Goal: Navigation & Orientation: Find specific page/section

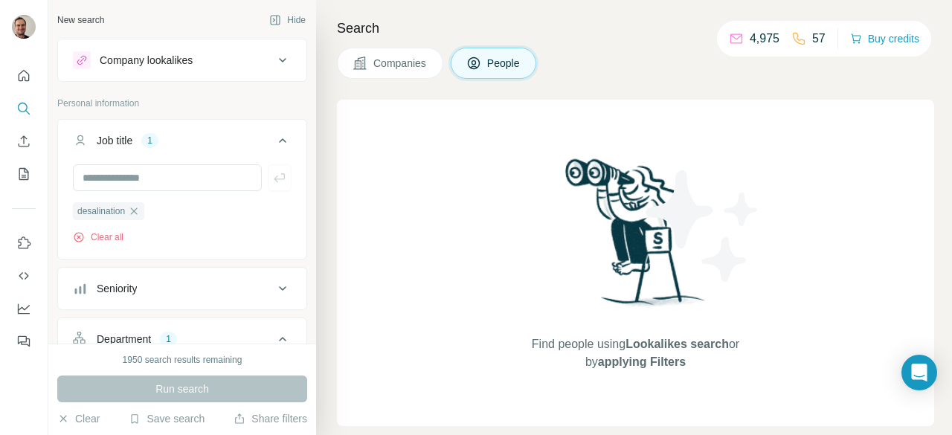
click at [427, 206] on div "Find people using Lookalikes search or by applying Filters" at bounding box center [635, 263] width 597 height 326
click at [23, 171] on icon "My lists" at bounding box center [23, 174] width 15 height 15
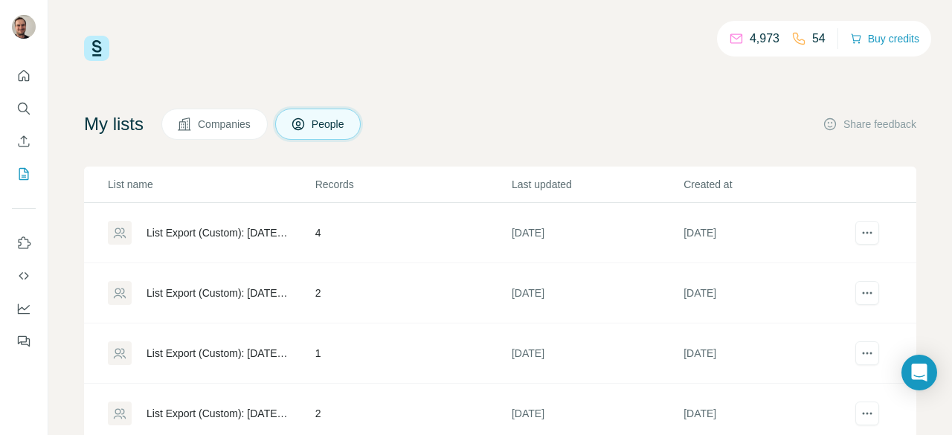
click at [214, 234] on div "List Export (Custom): [DATE] 13:46" at bounding box center [218, 232] width 144 height 15
click at [123, 126] on h4 "My lists" at bounding box center [113, 124] width 59 height 24
click at [19, 310] on icon "Dashboard" at bounding box center [23, 308] width 15 height 15
click at [247, 128] on span "Companies" at bounding box center [225, 124] width 54 height 15
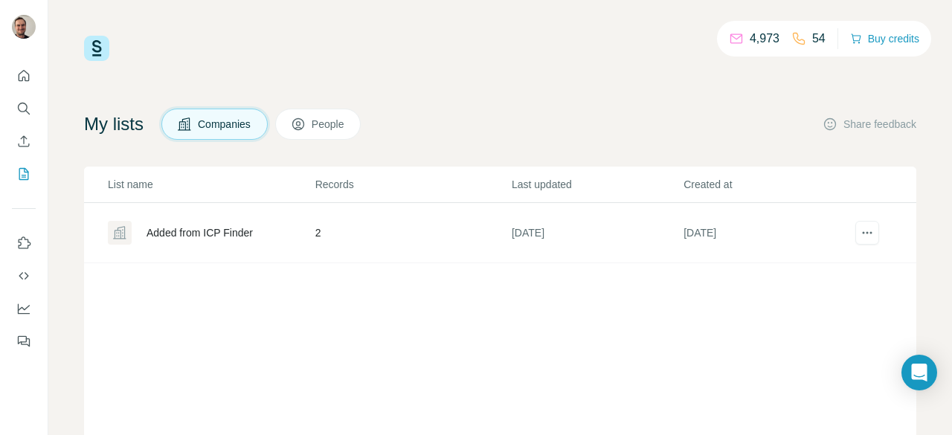
click at [332, 138] on button "People" at bounding box center [318, 124] width 86 height 31
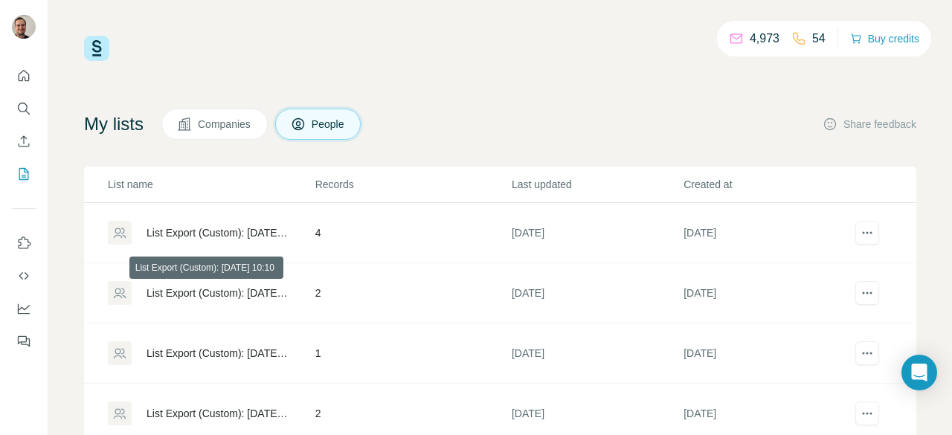
click at [207, 291] on div "List Export (Custom): [DATE] 10:10" at bounding box center [218, 293] width 144 height 15
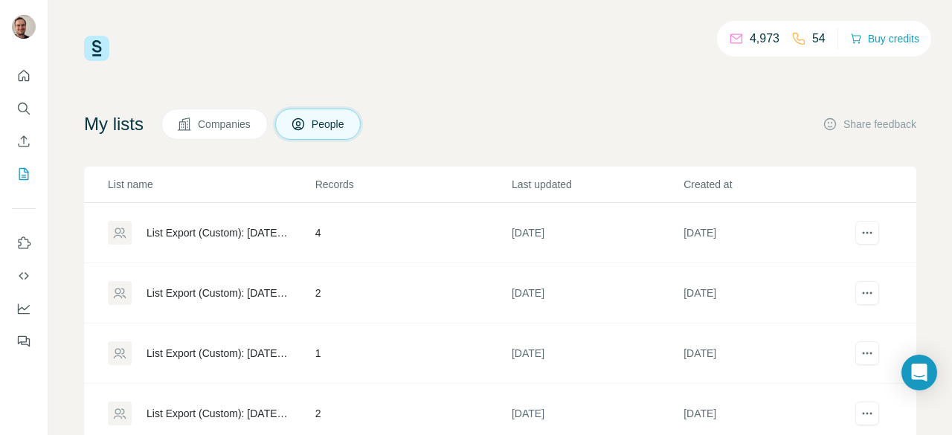
click at [497, 51] on div "4,973 54 Buy credits" at bounding box center [500, 48] width 832 height 25
click at [21, 70] on icon "Quick start" at bounding box center [23, 75] width 15 height 15
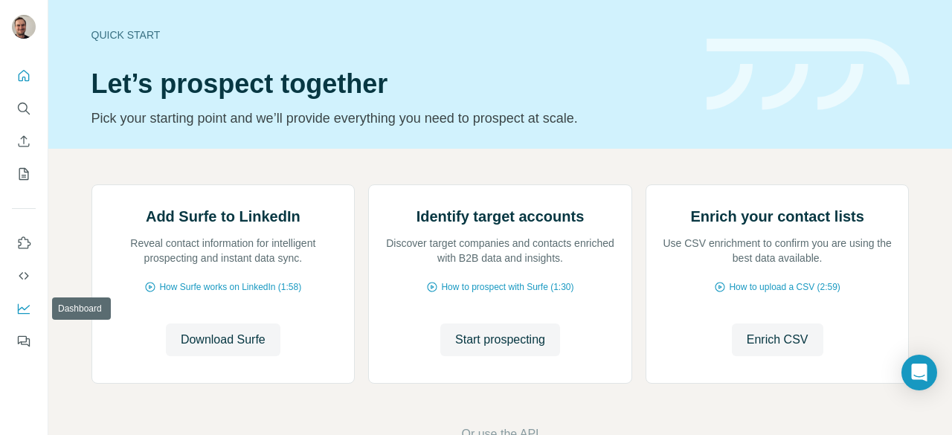
click at [20, 301] on icon "Dashboard" at bounding box center [23, 308] width 15 height 15
click at [22, 72] on icon "Quick start" at bounding box center [24, 75] width 11 height 11
click at [22, 142] on icon "Enrich CSV" at bounding box center [23, 141] width 15 height 15
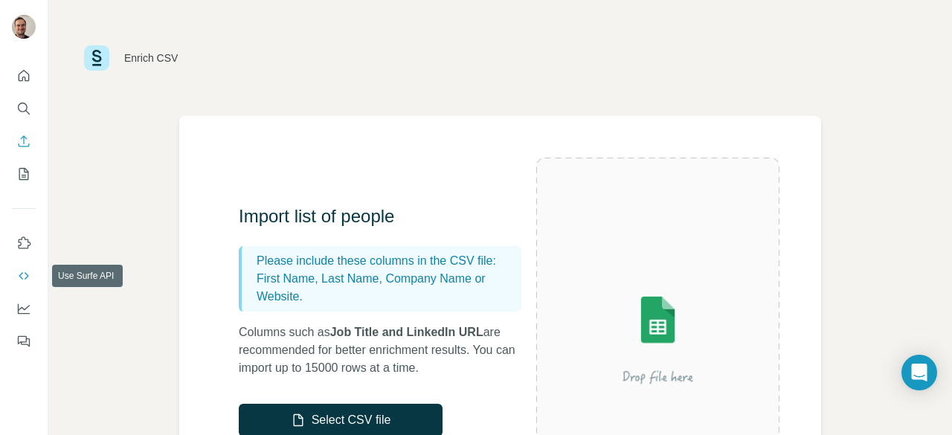
click at [21, 283] on icon "Use Surfe API" at bounding box center [23, 275] width 15 height 15
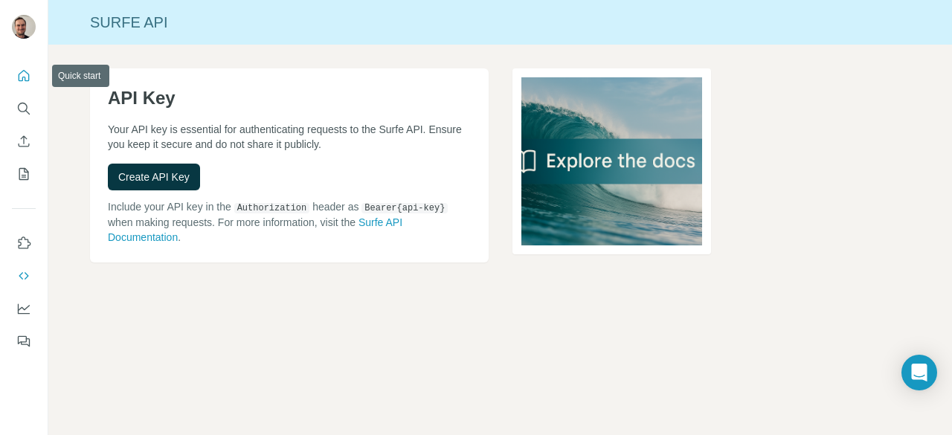
click at [25, 69] on icon "Quick start" at bounding box center [23, 75] width 15 height 15
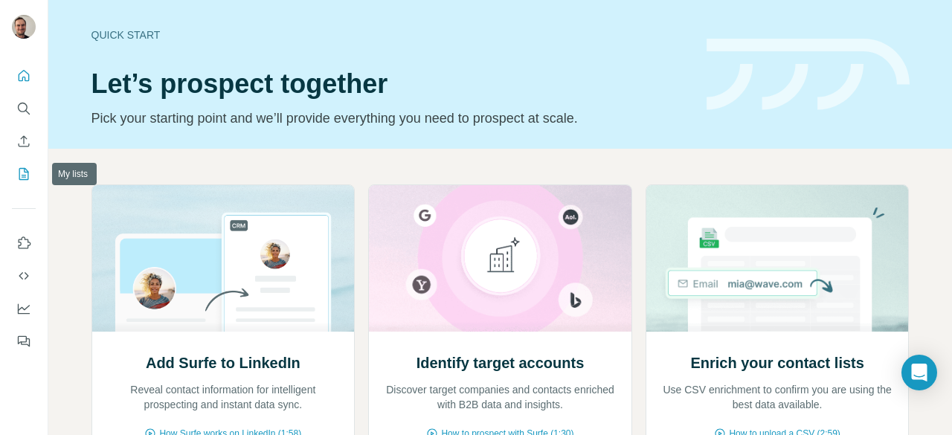
click at [19, 173] on icon "My lists" at bounding box center [23, 174] width 15 height 15
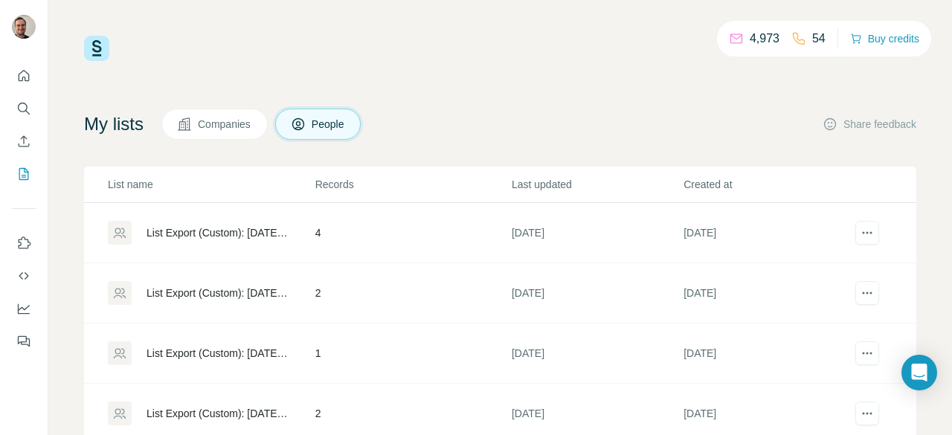
click at [814, 44] on p "54" at bounding box center [818, 39] width 13 height 18
